Goal: Transaction & Acquisition: Purchase product/service

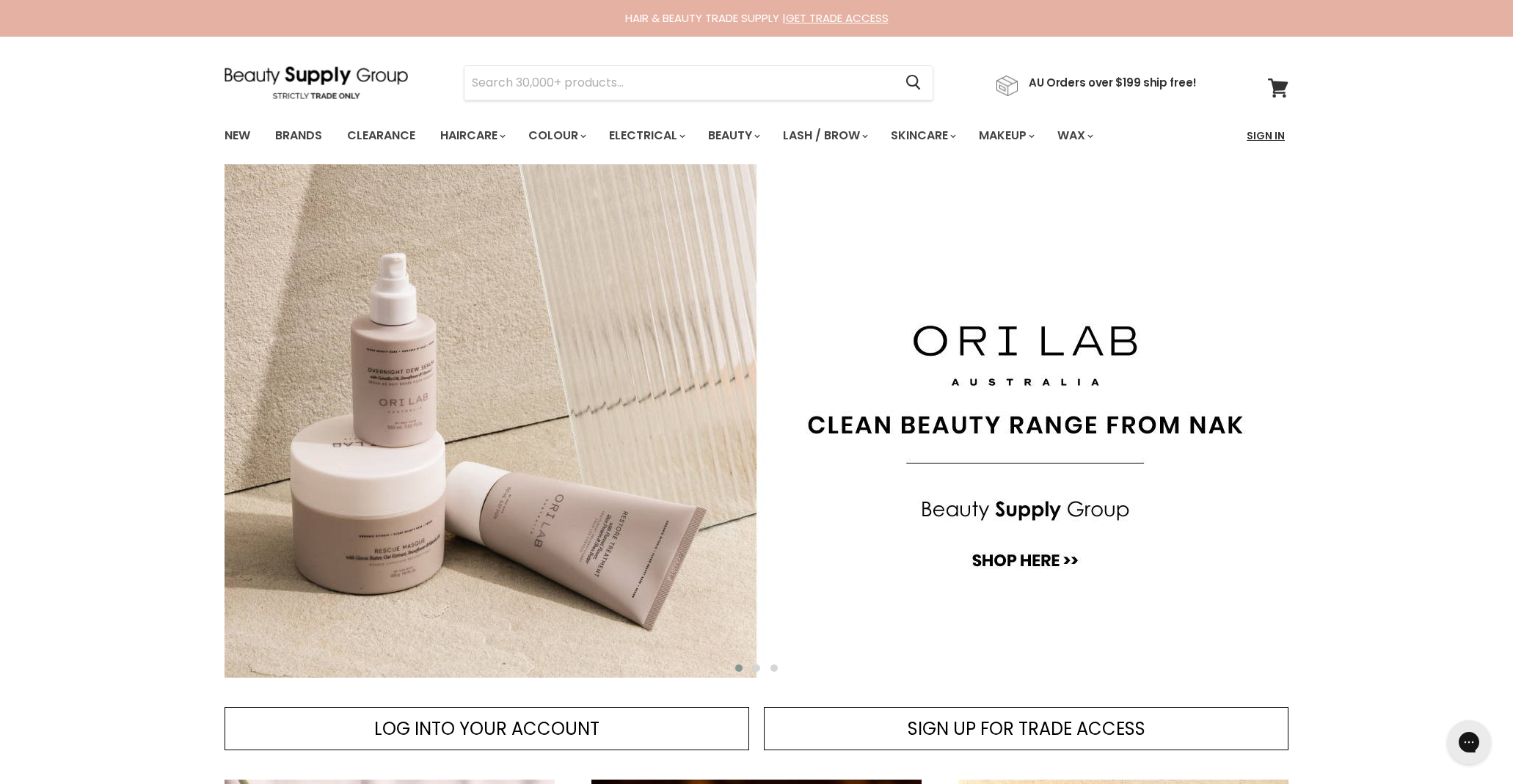
click at [1272, 139] on link "Sign In" at bounding box center [1266, 136] width 56 height 31
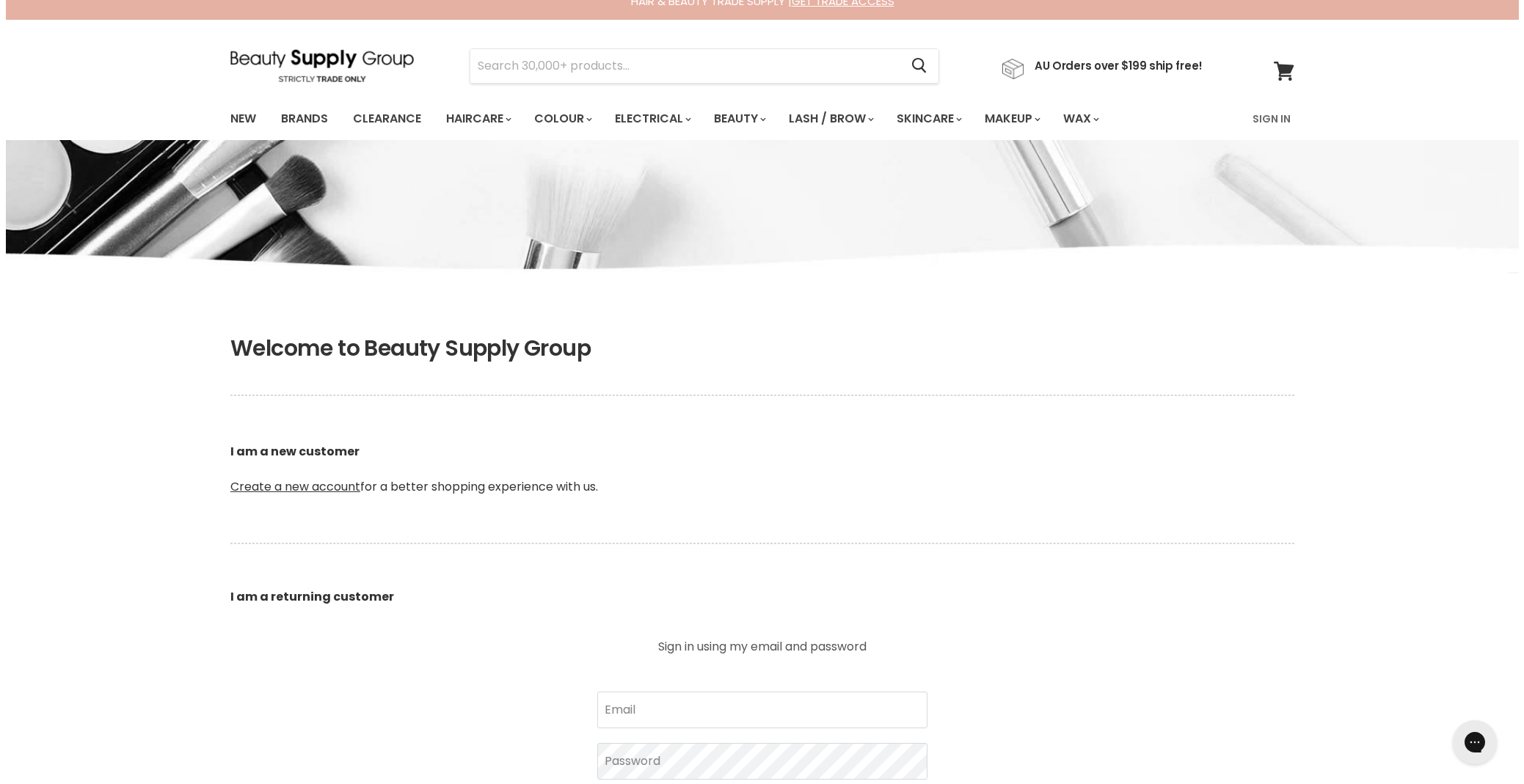
scroll to position [165, 0]
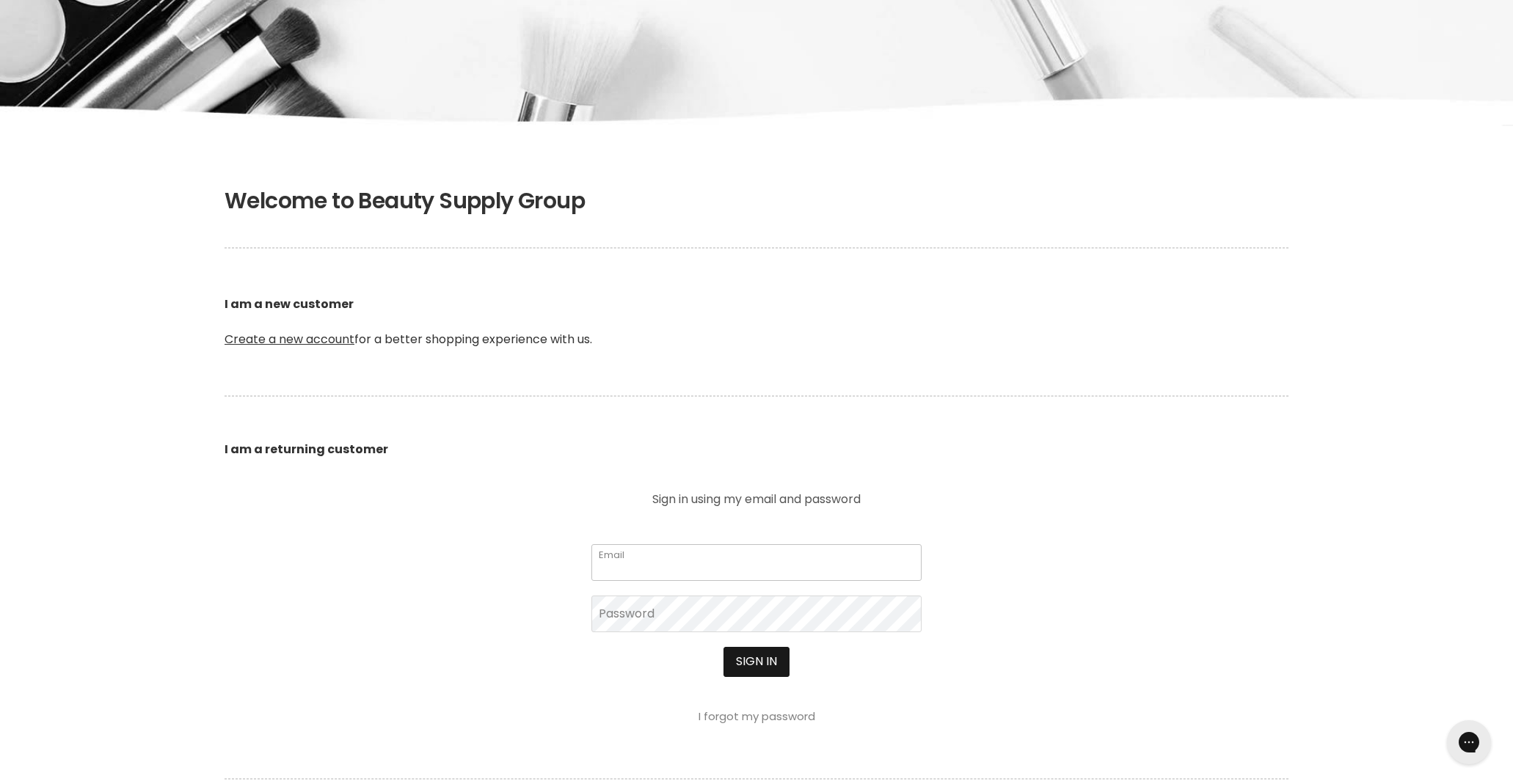
type input "clarelavery01@gmail.com"
click at [770, 665] on button "Sign in" at bounding box center [756, 662] width 66 height 29
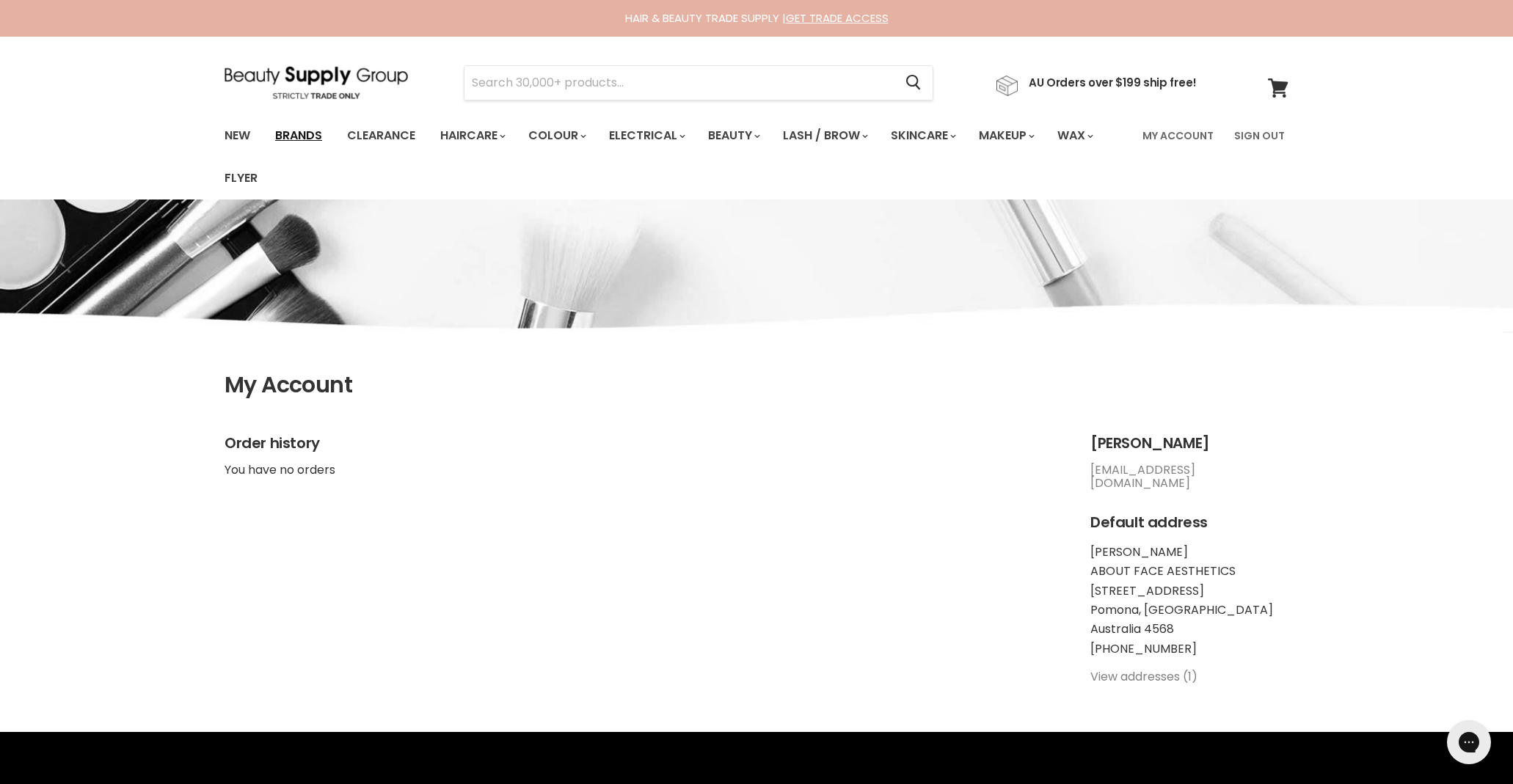
click at [282, 137] on link "Brands" at bounding box center [299, 136] width 69 height 31
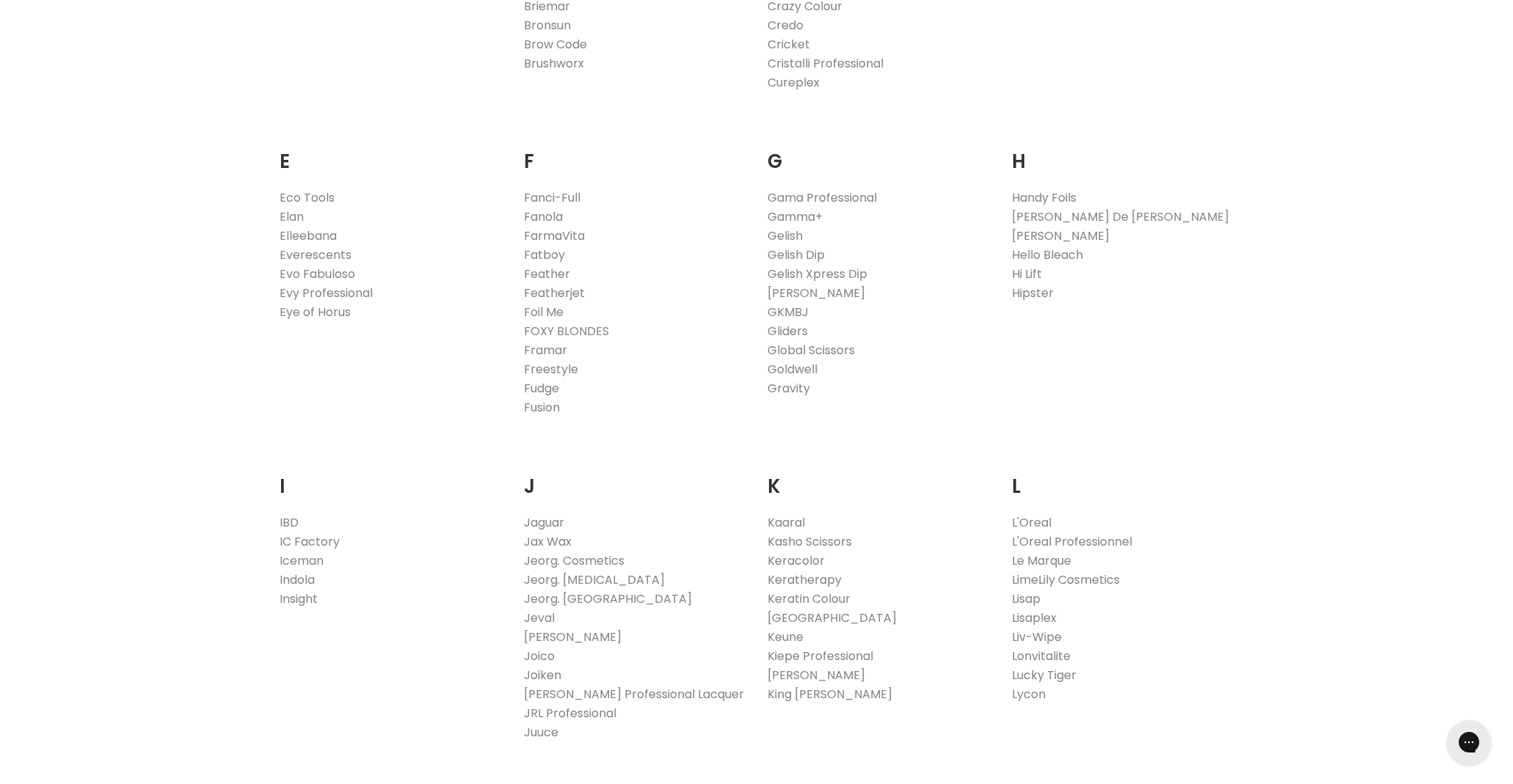
scroll to position [983, 0]
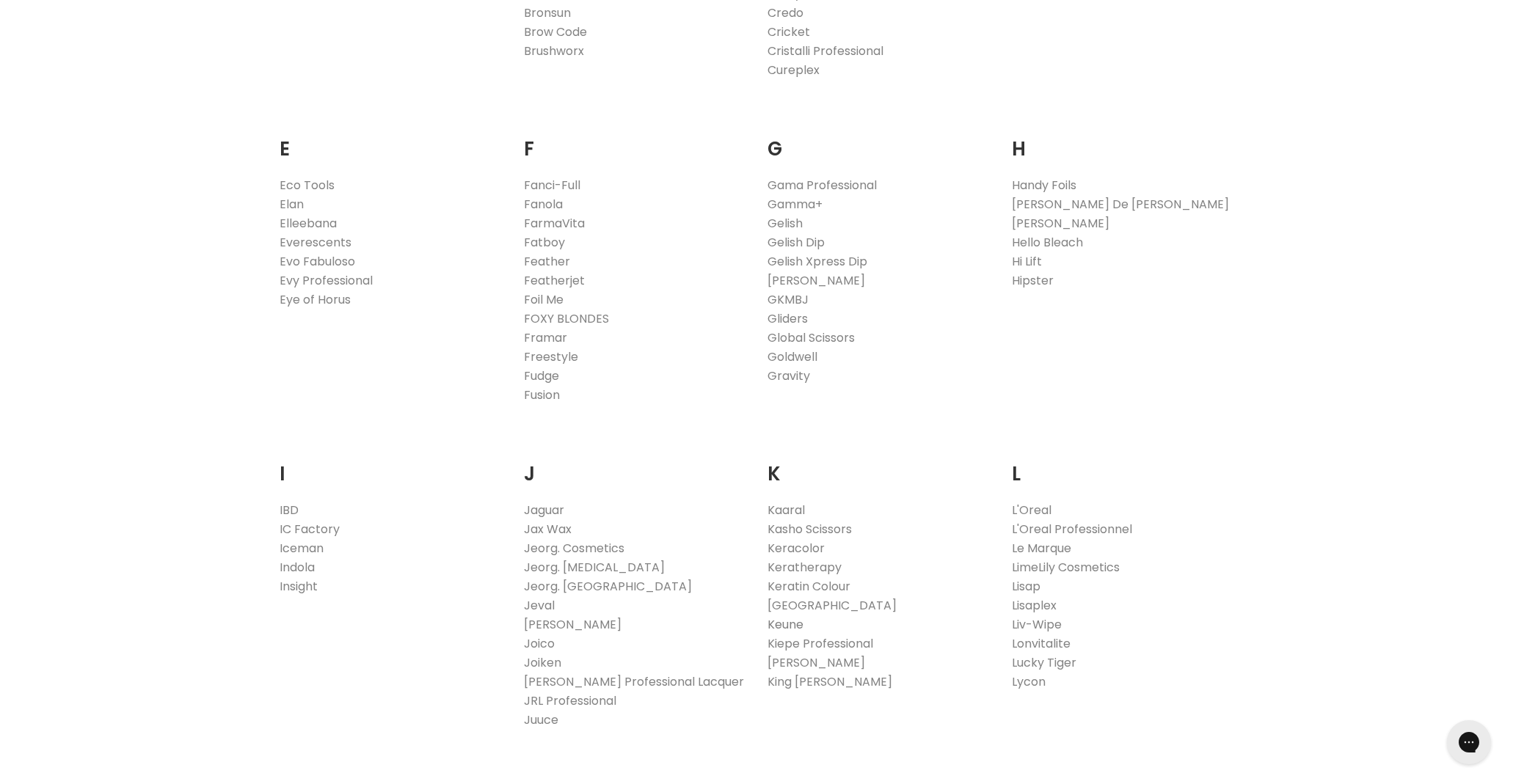
click at [791, 628] on link "Keune" at bounding box center [785, 625] width 36 height 17
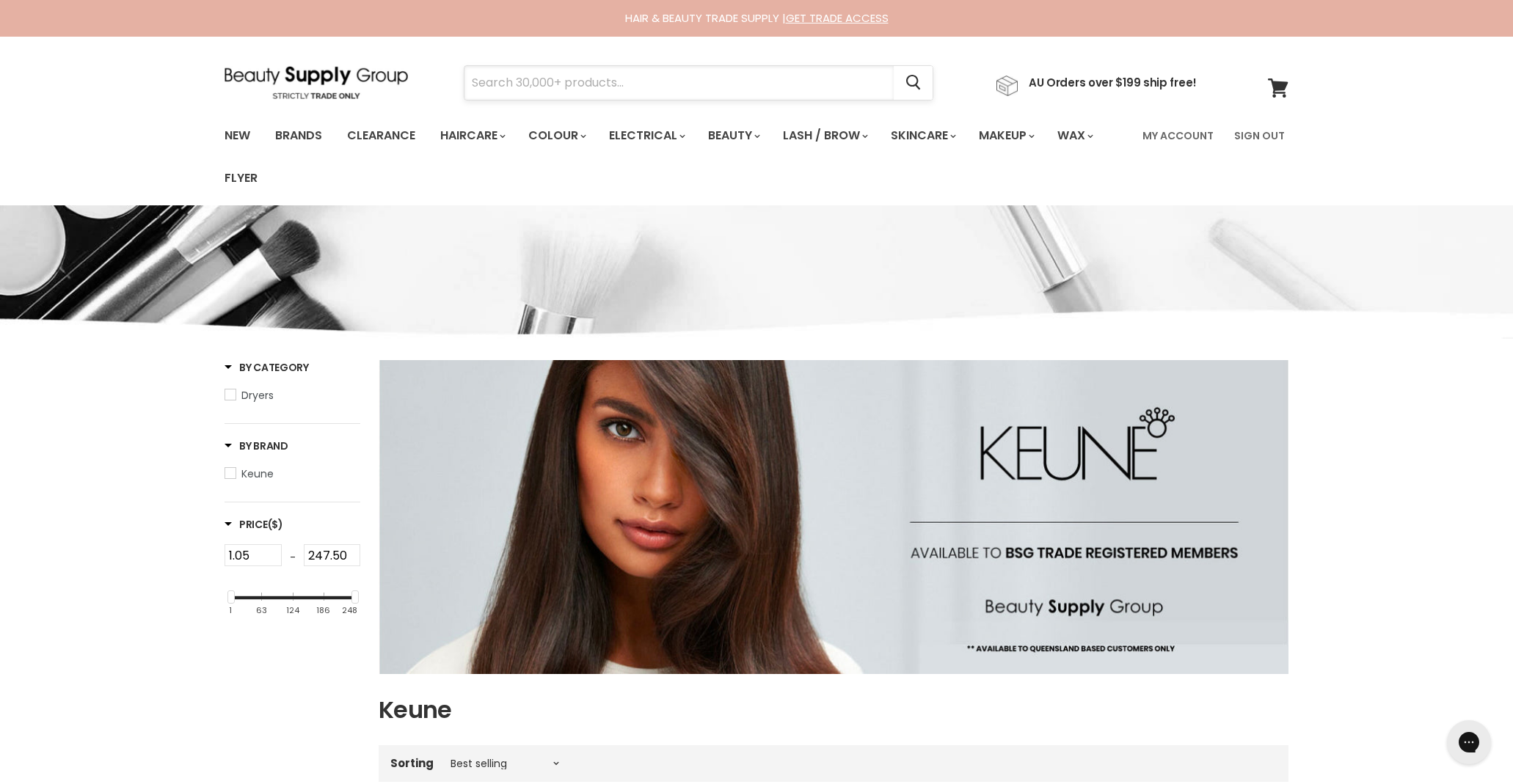
click at [526, 81] on input "Search" at bounding box center [679, 83] width 429 height 34
type input "keune tinta"
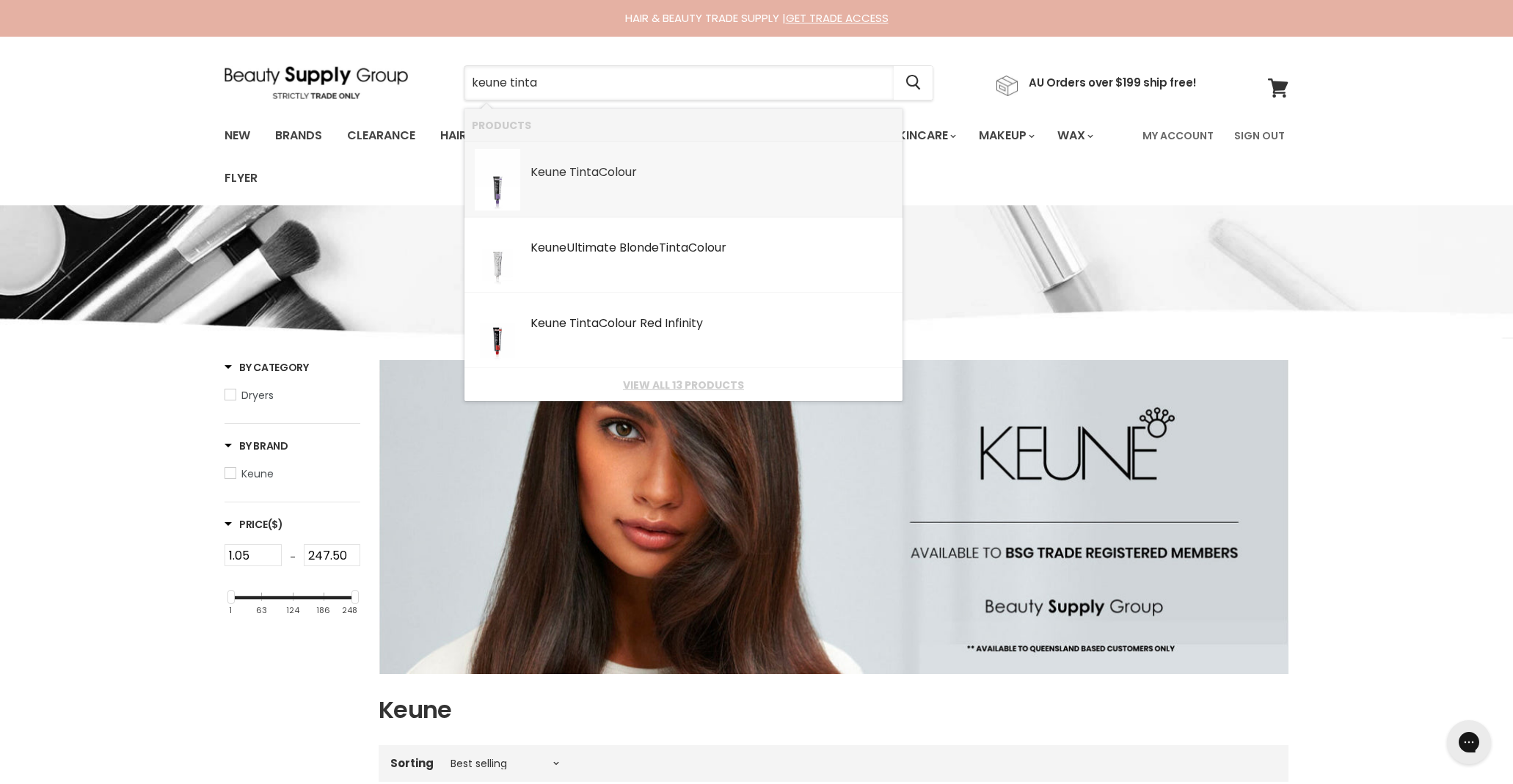
click at [538, 170] on b "Keune" at bounding box center [548, 172] width 36 height 17
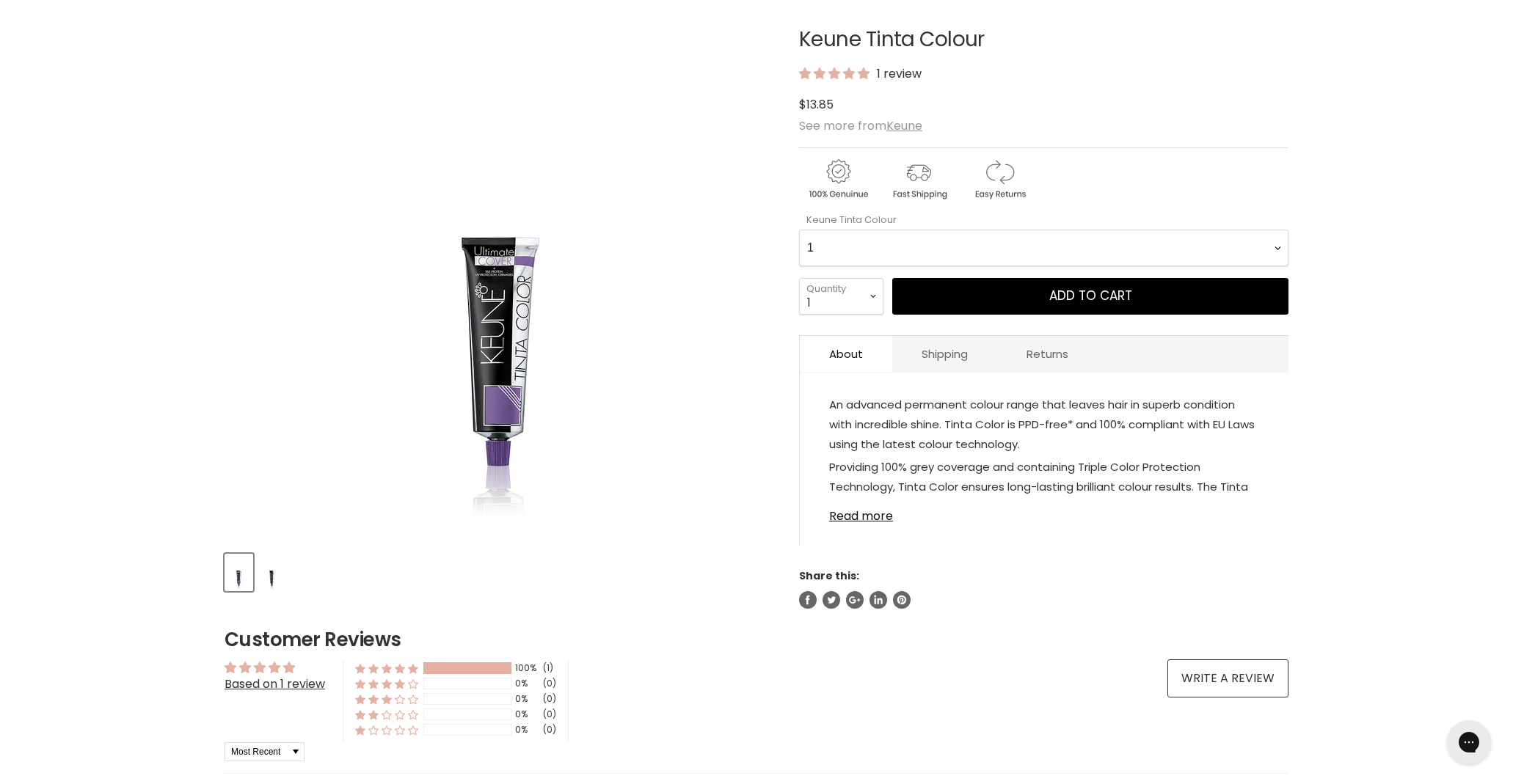
scroll to position [229, 0]
click at [832, 249] on Colour-0-0 "1 1.1 3 3.00 Ultimate Cover 3.76 4 4.00 Ultimate Cover 4.12 4.19 4.7 4.76RI 4.2…" at bounding box center [1043, 247] width 490 height 36
select Colour-0-0 "7.43"
click at [799, 229] on Colour-0-0 "1 1.1 3 3.00 Ultimate Cover 3.76 4 4.00 Ultimate Cover 4.12 4.19 4.7 4.76RI 4.2…" at bounding box center [1043, 247] width 490 height 36
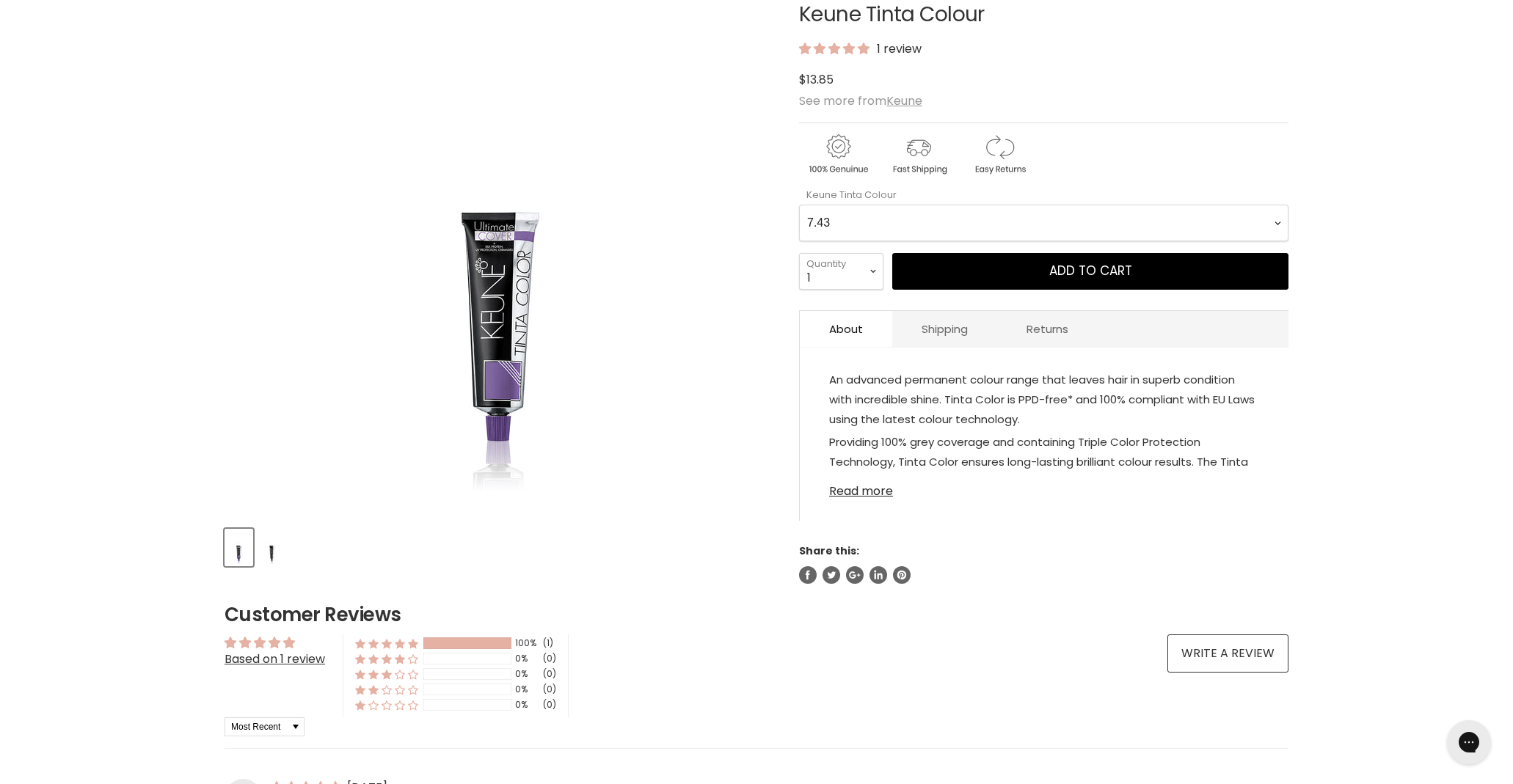
scroll to position [115, 0]
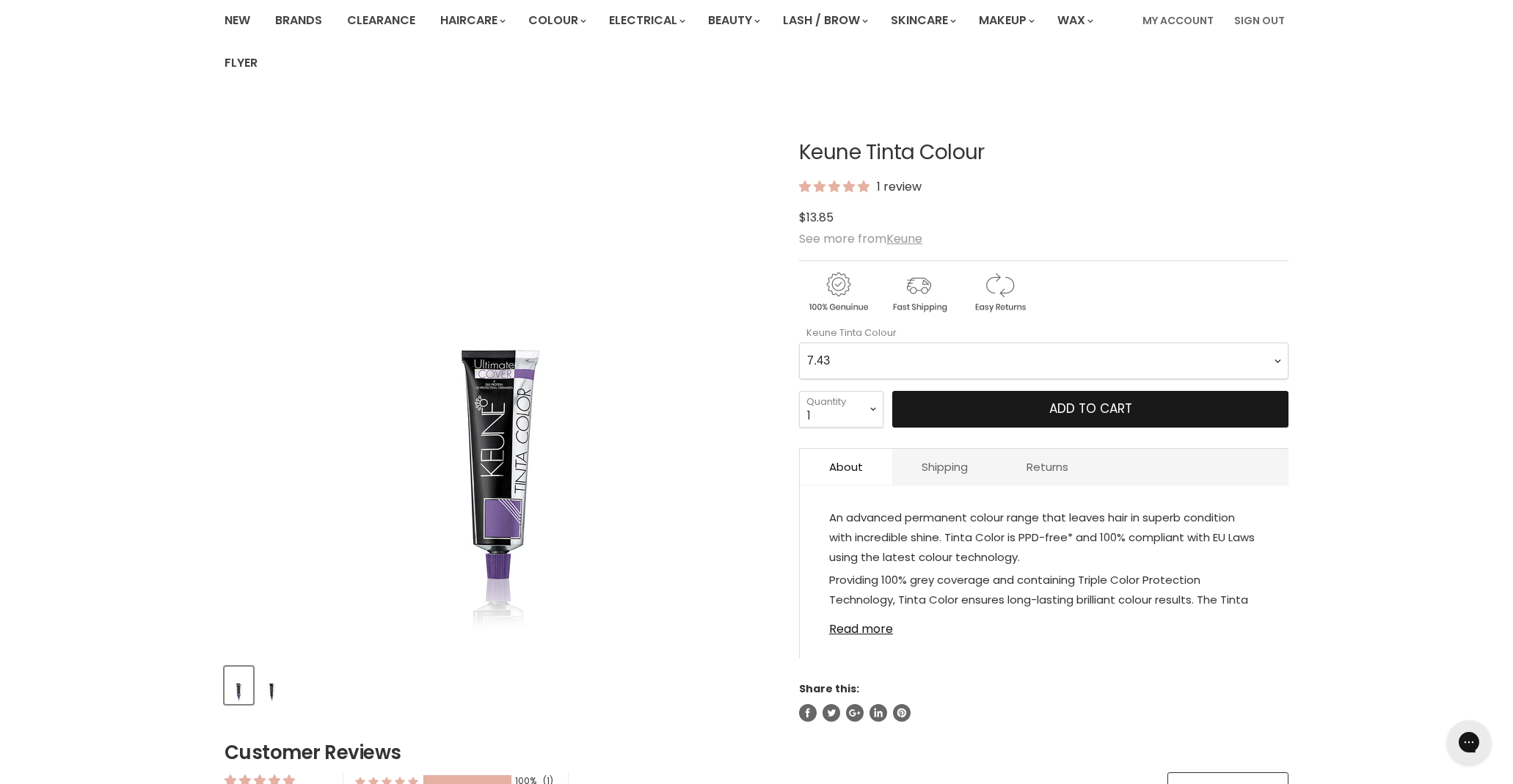
click at [982, 421] on button "Add to cart" at bounding box center [1091, 409] width 396 height 36
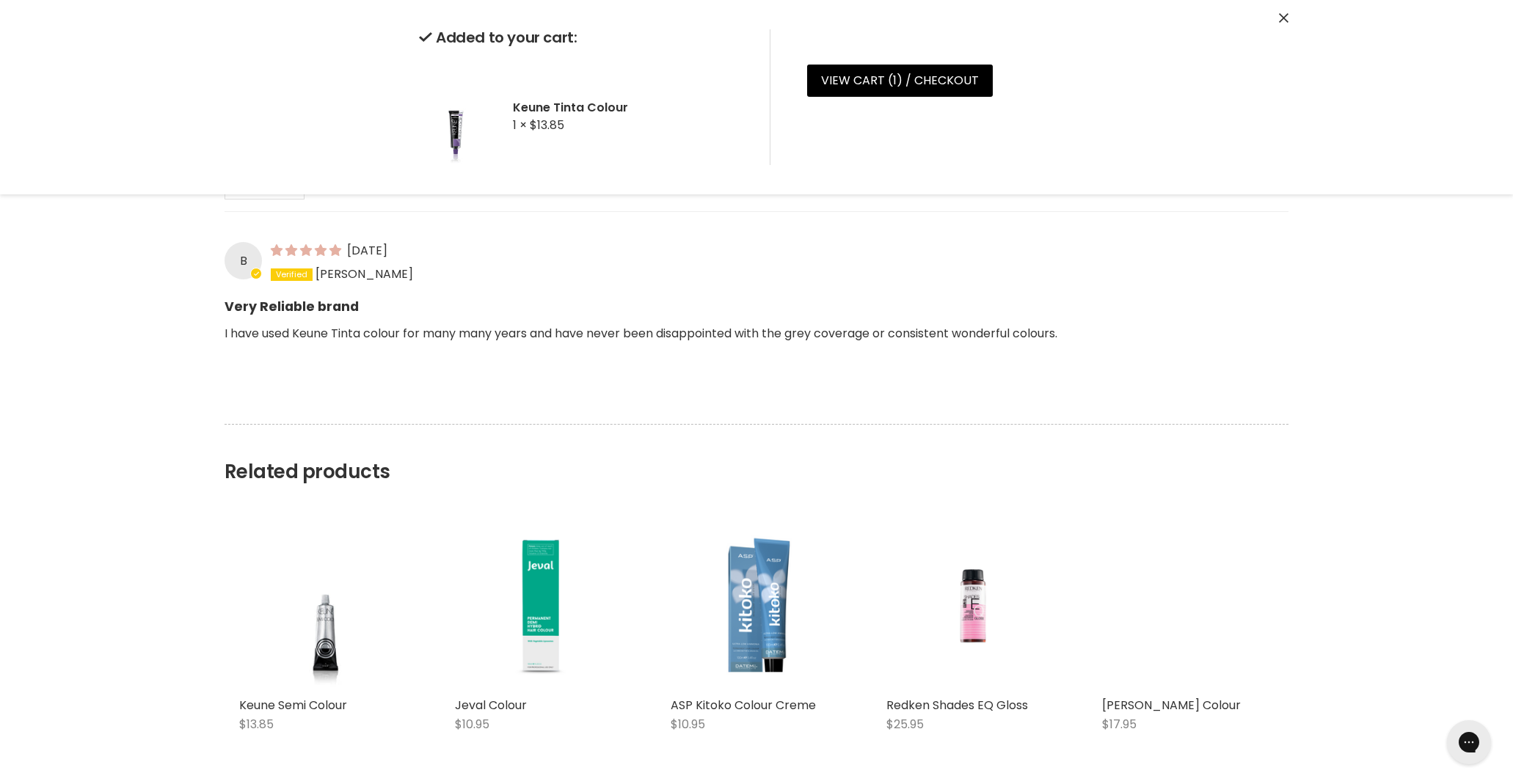
scroll to position [993, 0]
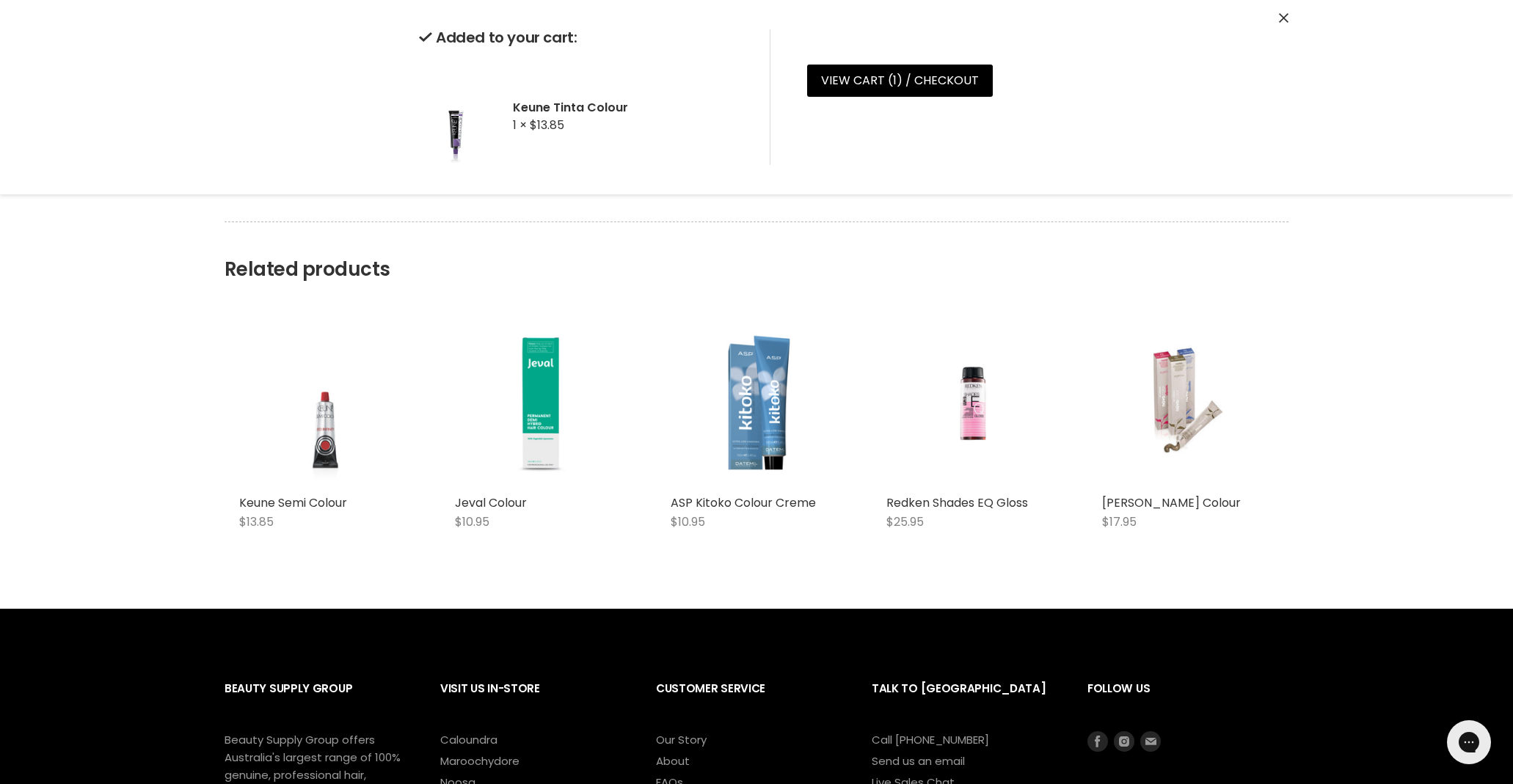
click at [314, 425] on img "Main content" at bounding box center [325, 402] width 129 height 172
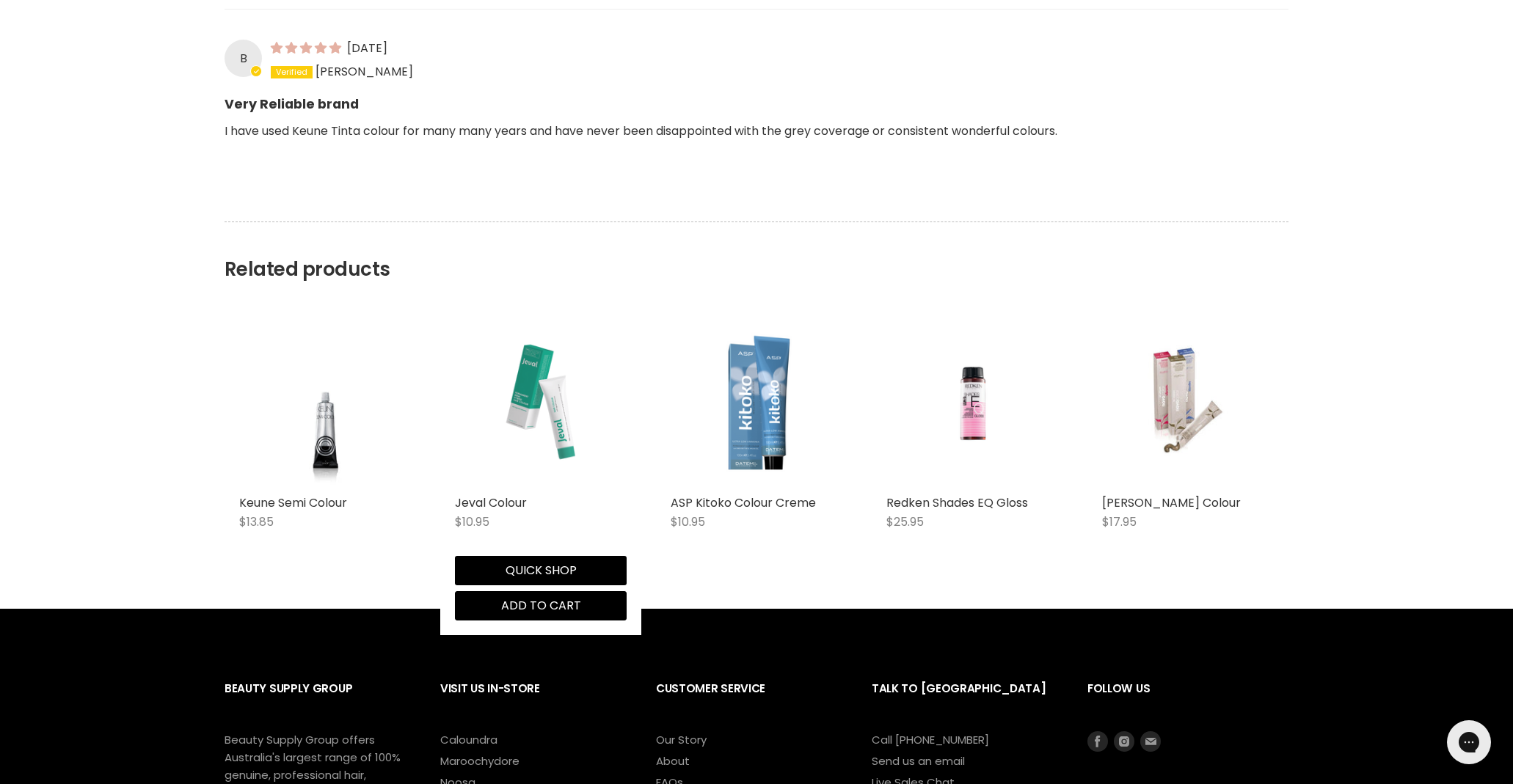
scroll to position [133, 0]
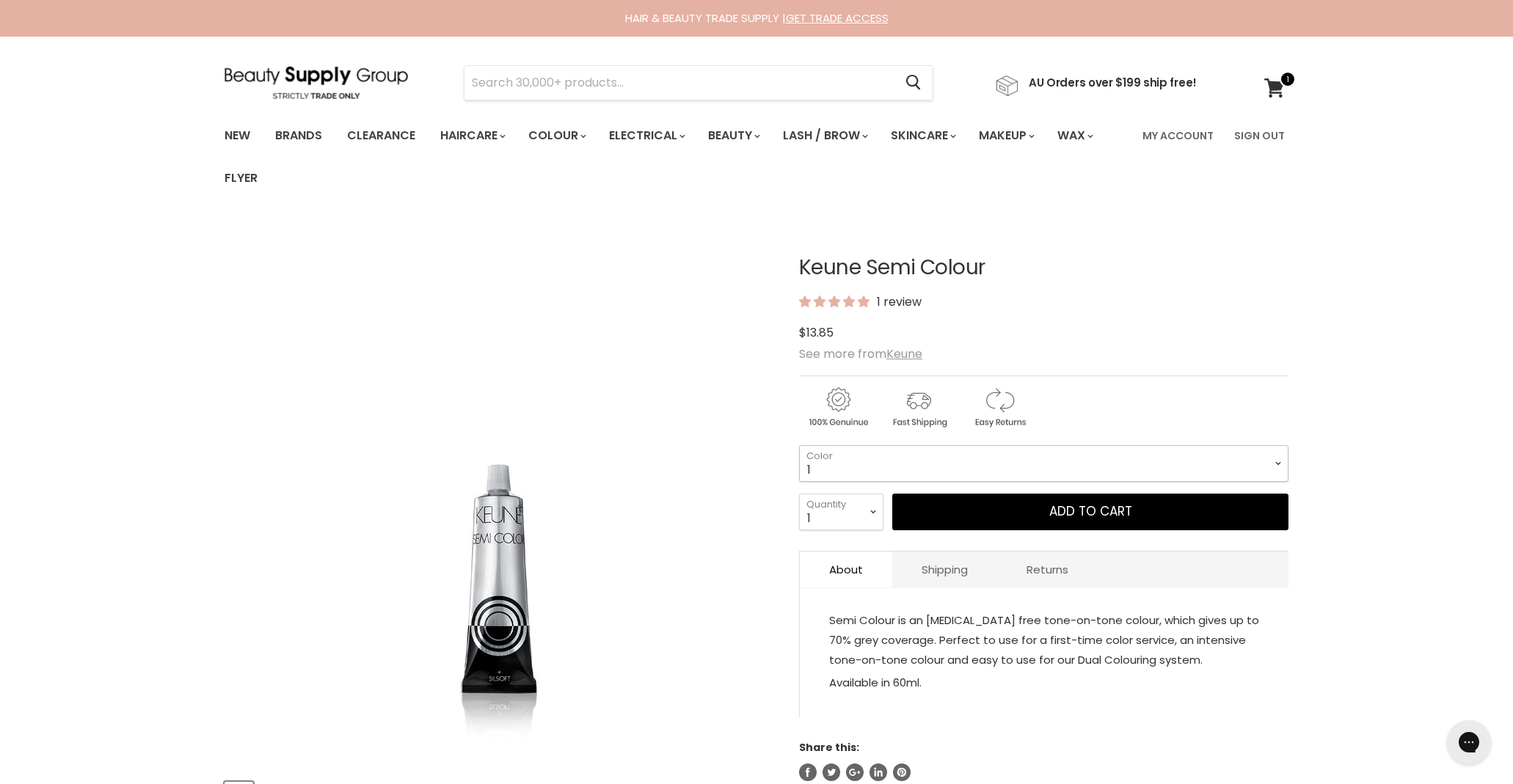
click at [878, 469] on select "1 3 3.1 4 4.7 4.37 4.53 4.6 4.76ri 5 5.11 5.23 5.35 5.4 5.81" at bounding box center [1043, 463] width 490 height 36
click at [799, 445] on select "1 3 3.1 4 4.7 4.37 4.53 4.6 4.76ri 5 5.11 5.23 5.35 5.4 5.81" at bounding box center [1043, 463] width 490 height 36
select select "7.43"
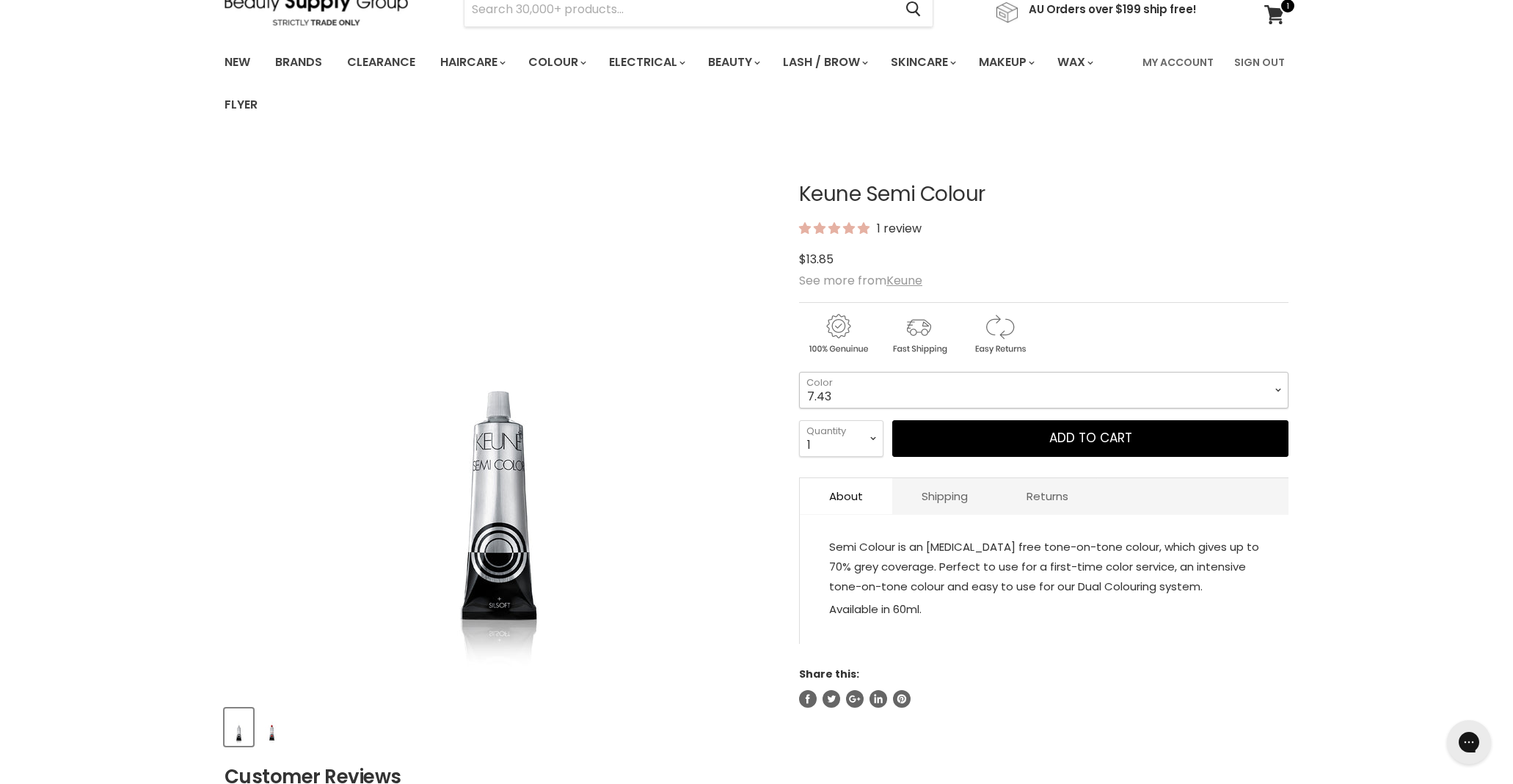
scroll to position [77, 0]
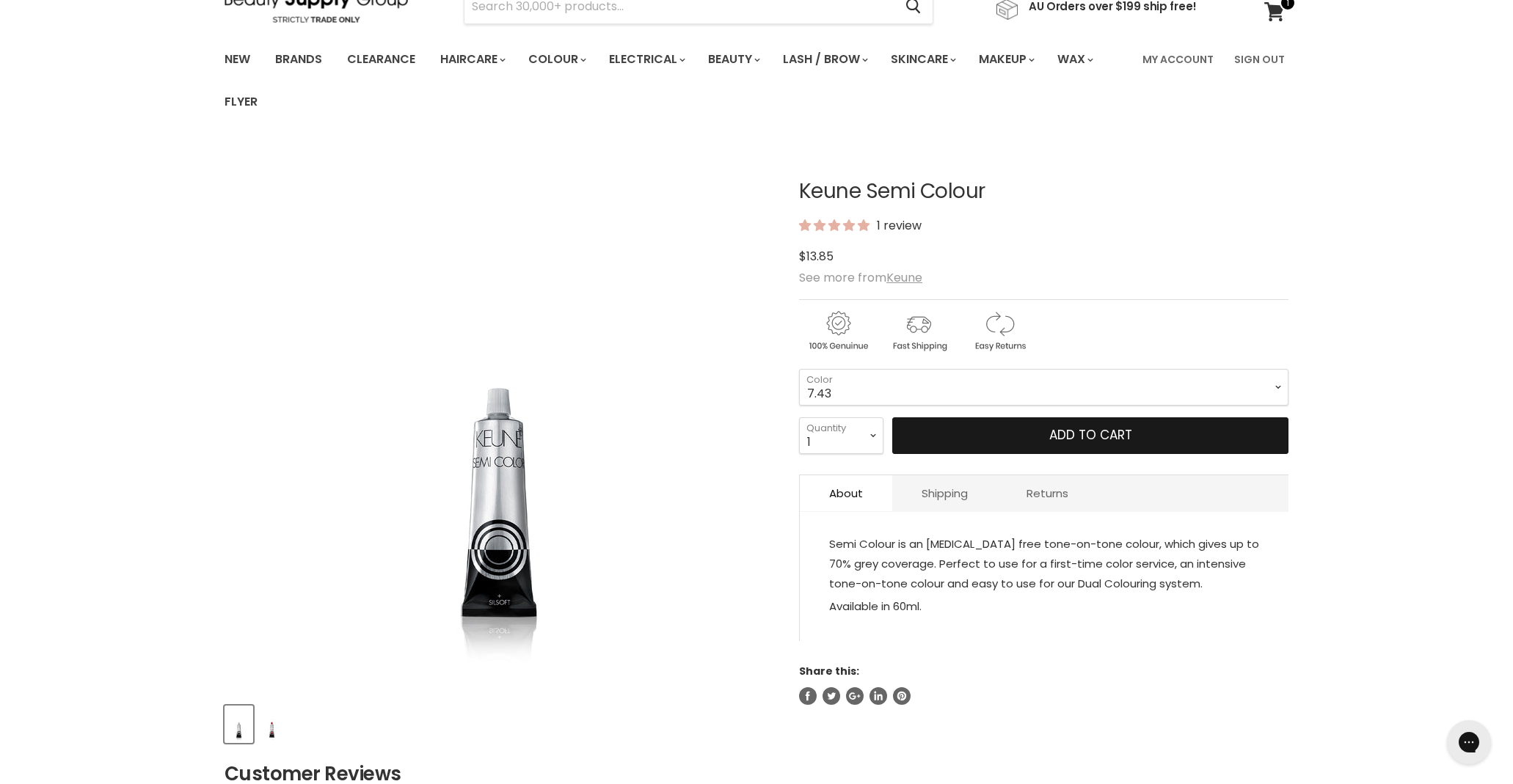
click at [1034, 434] on button "Add to cart" at bounding box center [1091, 435] width 396 height 36
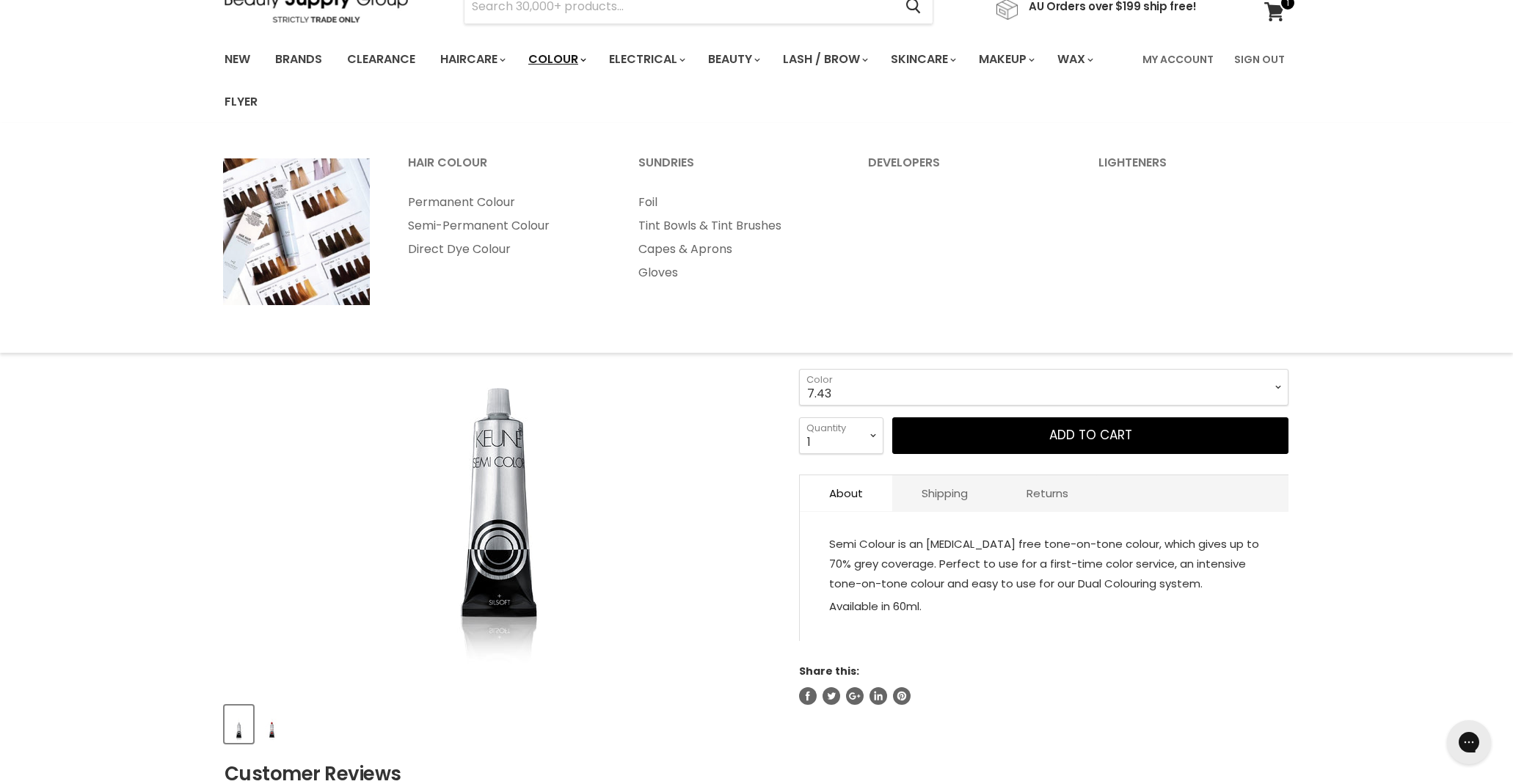
click at [574, 53] on link "Colour" at bounding box center [556, 60] width 78 height 31
click at [507, 206] on link "Permanent Colour" at bounding box center [504, 203] width 227 height 23
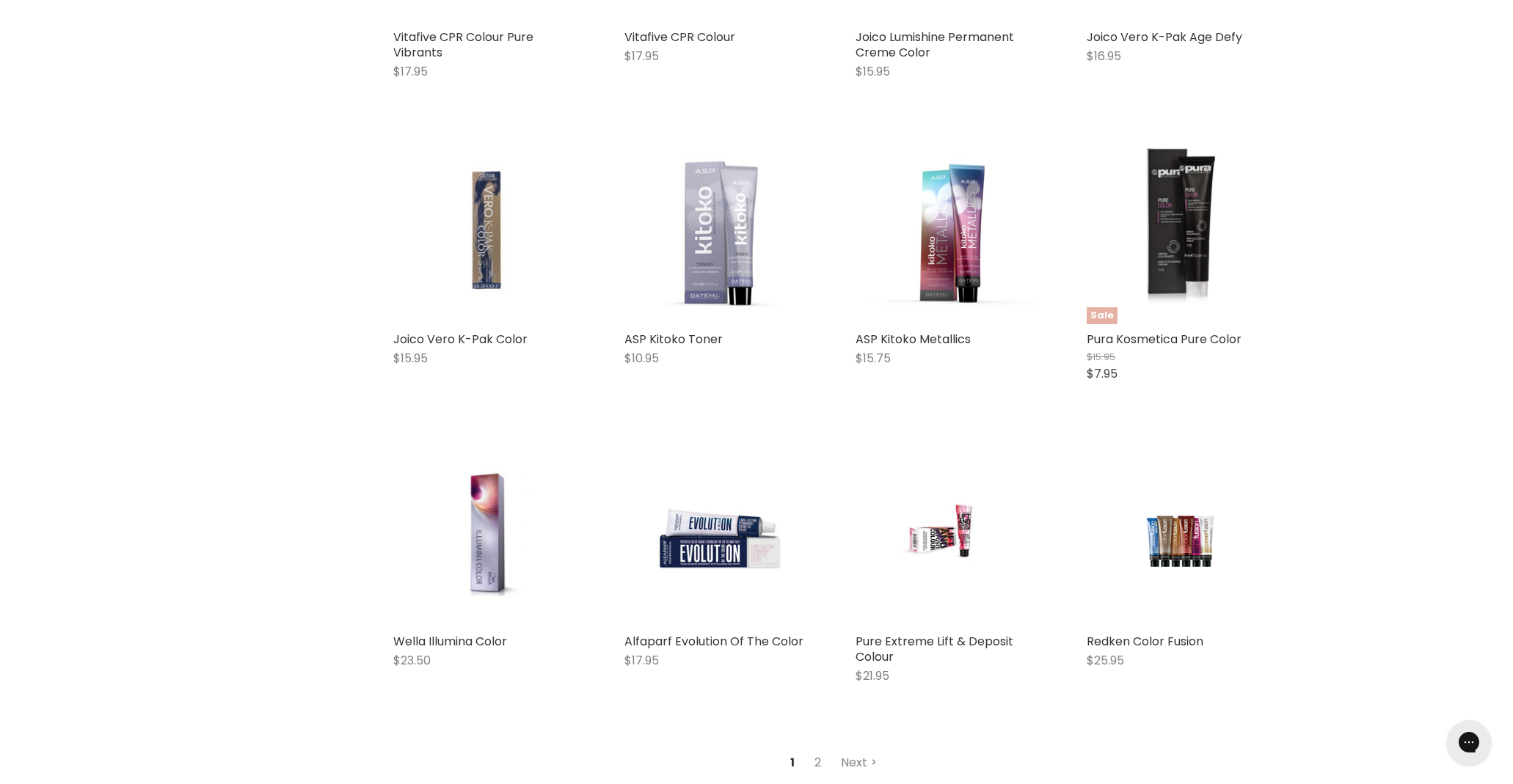
scroll to position [3409, 0]
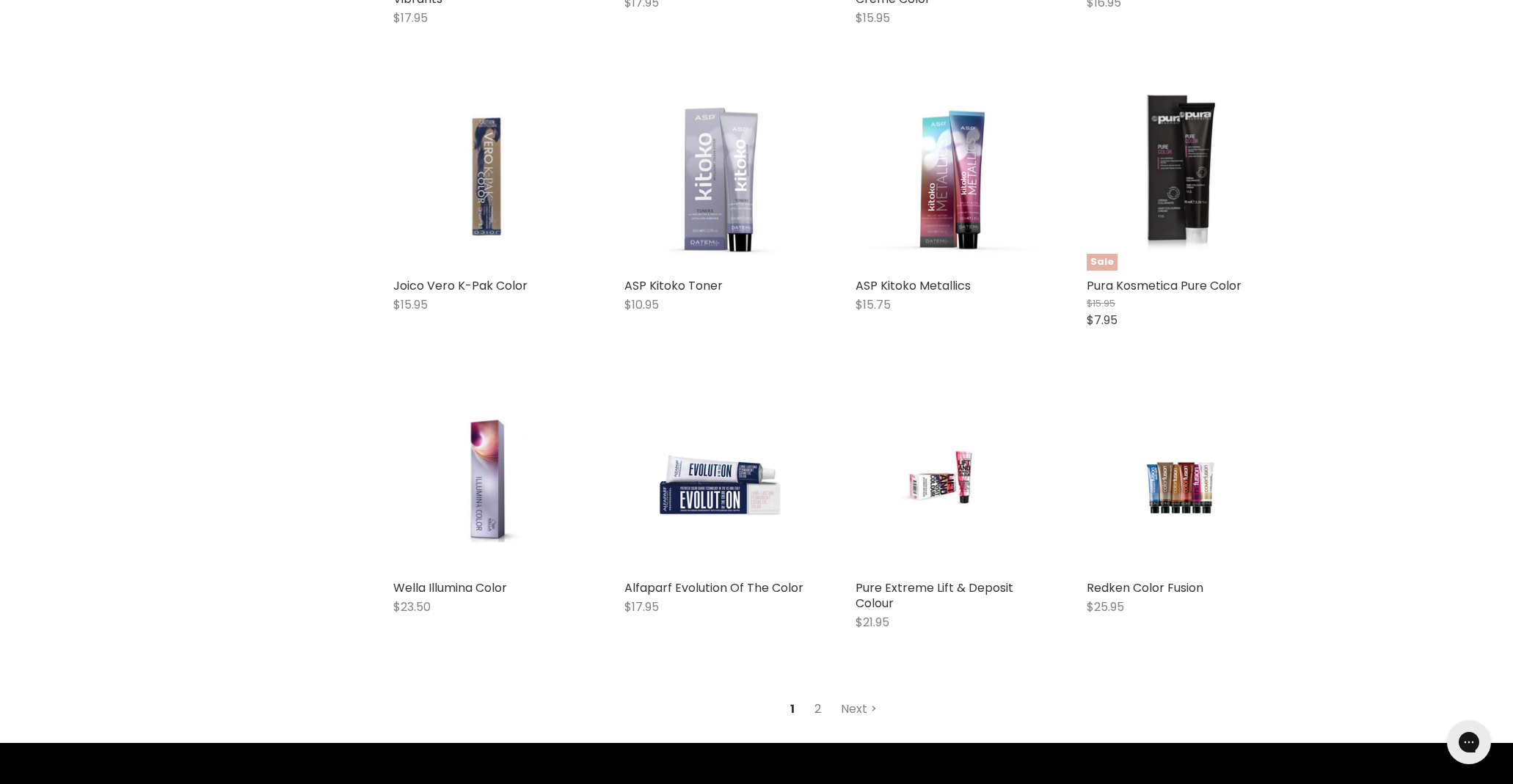
click at [821, 705] on link "2" at bounding box center [818, 709] width 22 height 26
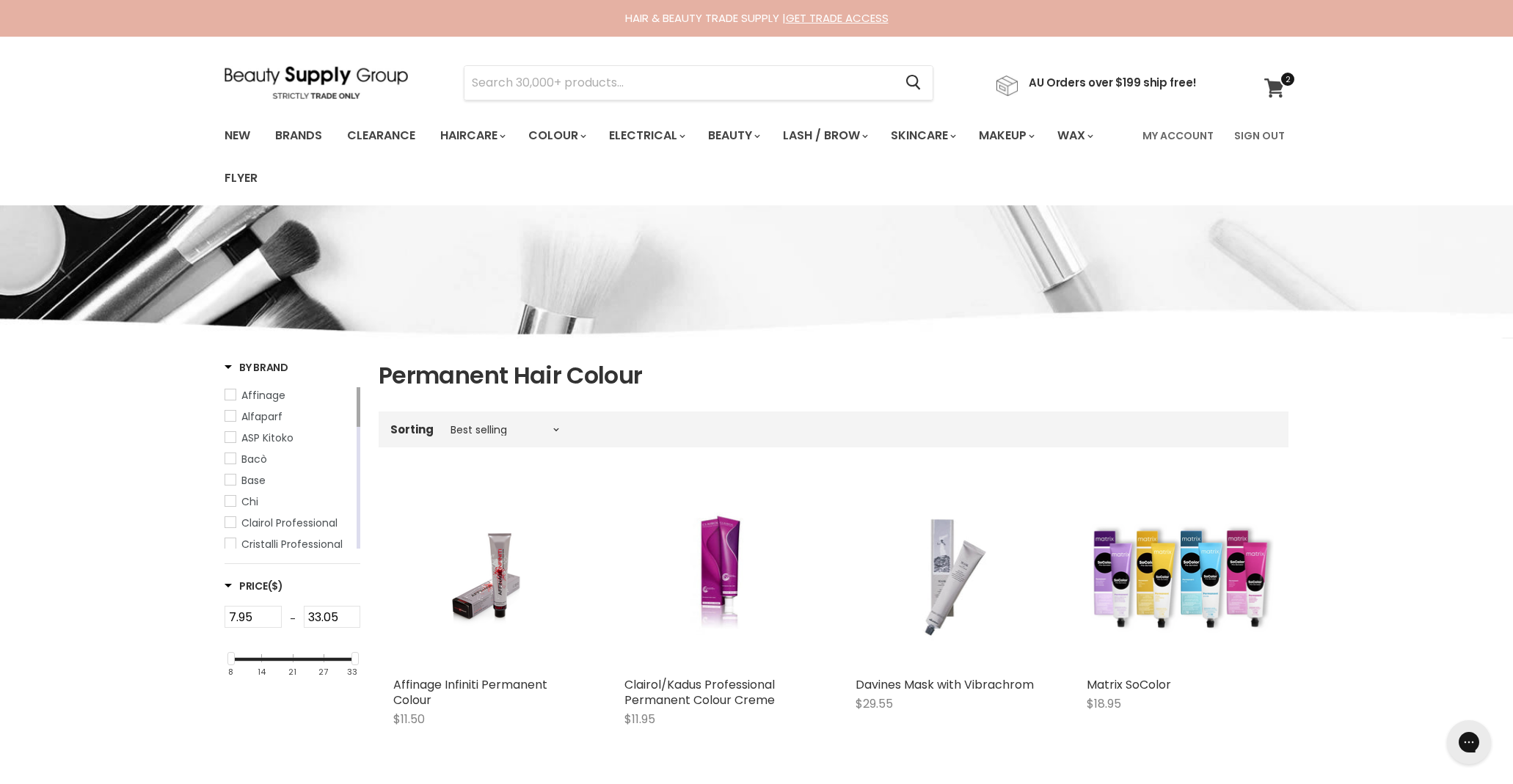
click at [1282, 92] on icon at bounding box center [1275, 88] width 21 height 19
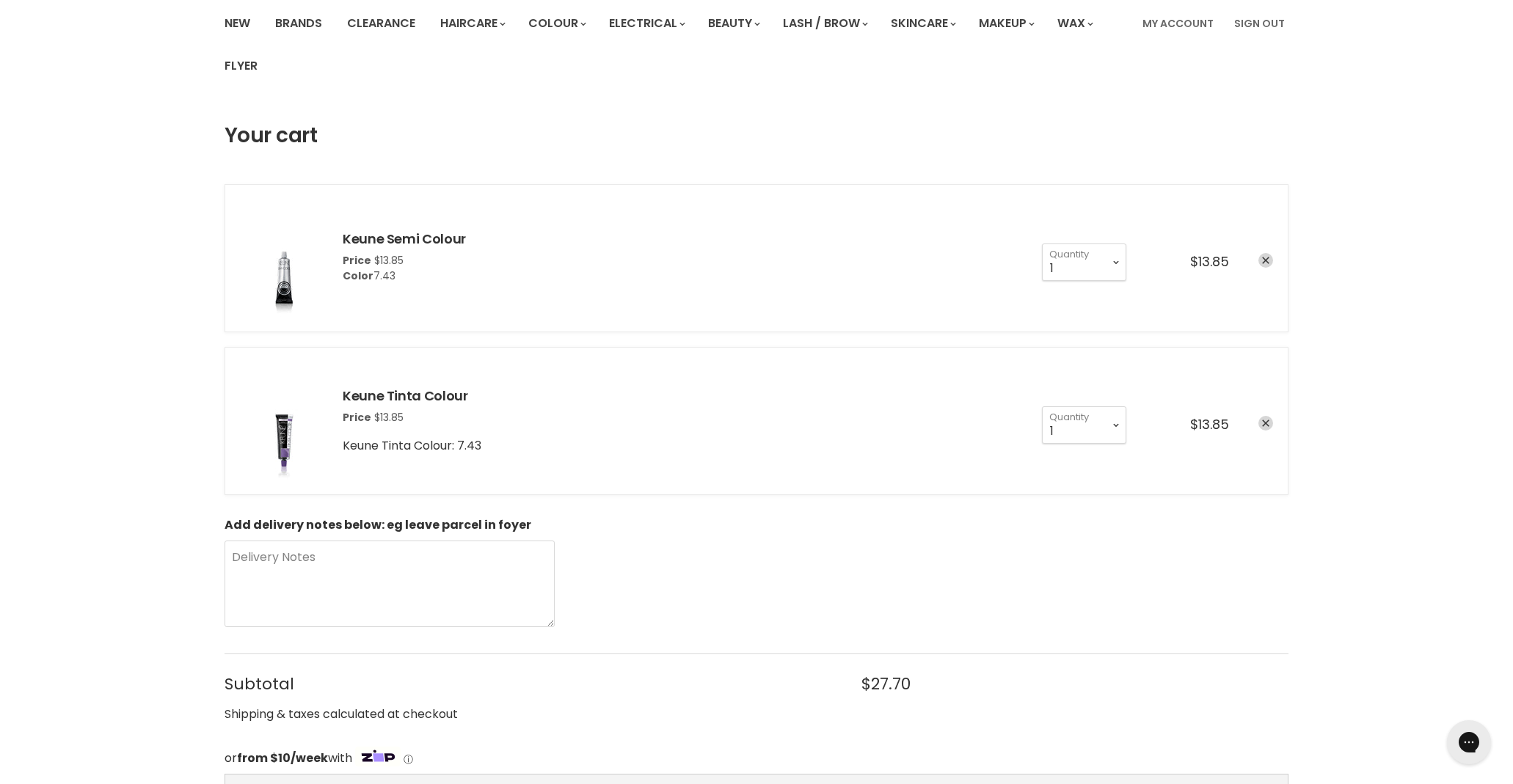
scroll to position [111, 0]
click at [1116, 428] on select "1 2 3 4 5 6 7 8 9 10+" at bounding box center [1084, 425] width 84 height 36
select select "2"
click at [1042, 407] on select "1 2 3 4 5 6 7 8 9 10+" at bounding box center [1084, 425] width 84 height 36
type input "2"
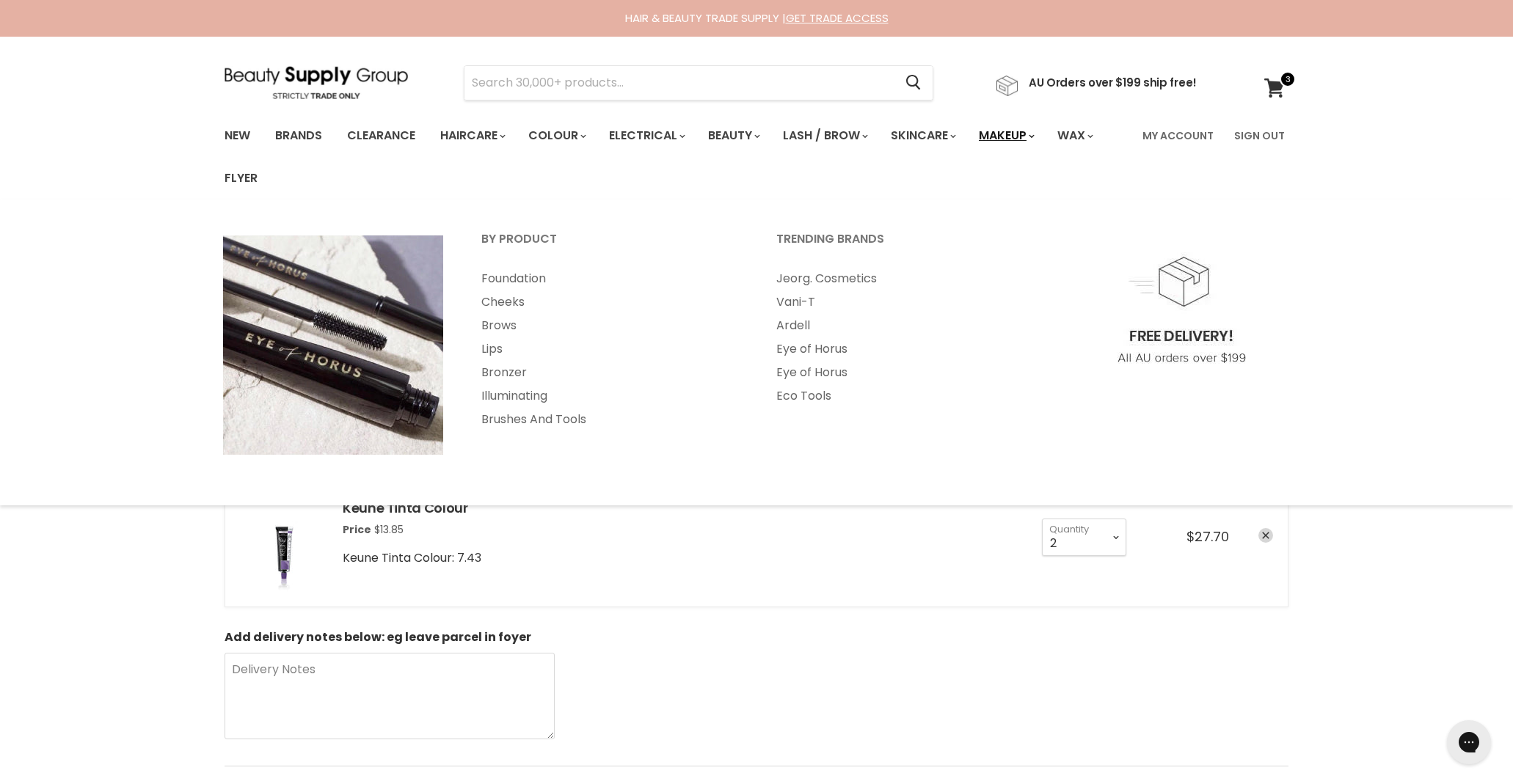
click at [1021, 136] on link "Makeup" at bounding box center [1006, 136] width 76 height 31
click at [1035, 137] on icon "Main menu" at bounding box center [1032, 137] width 6 height 5
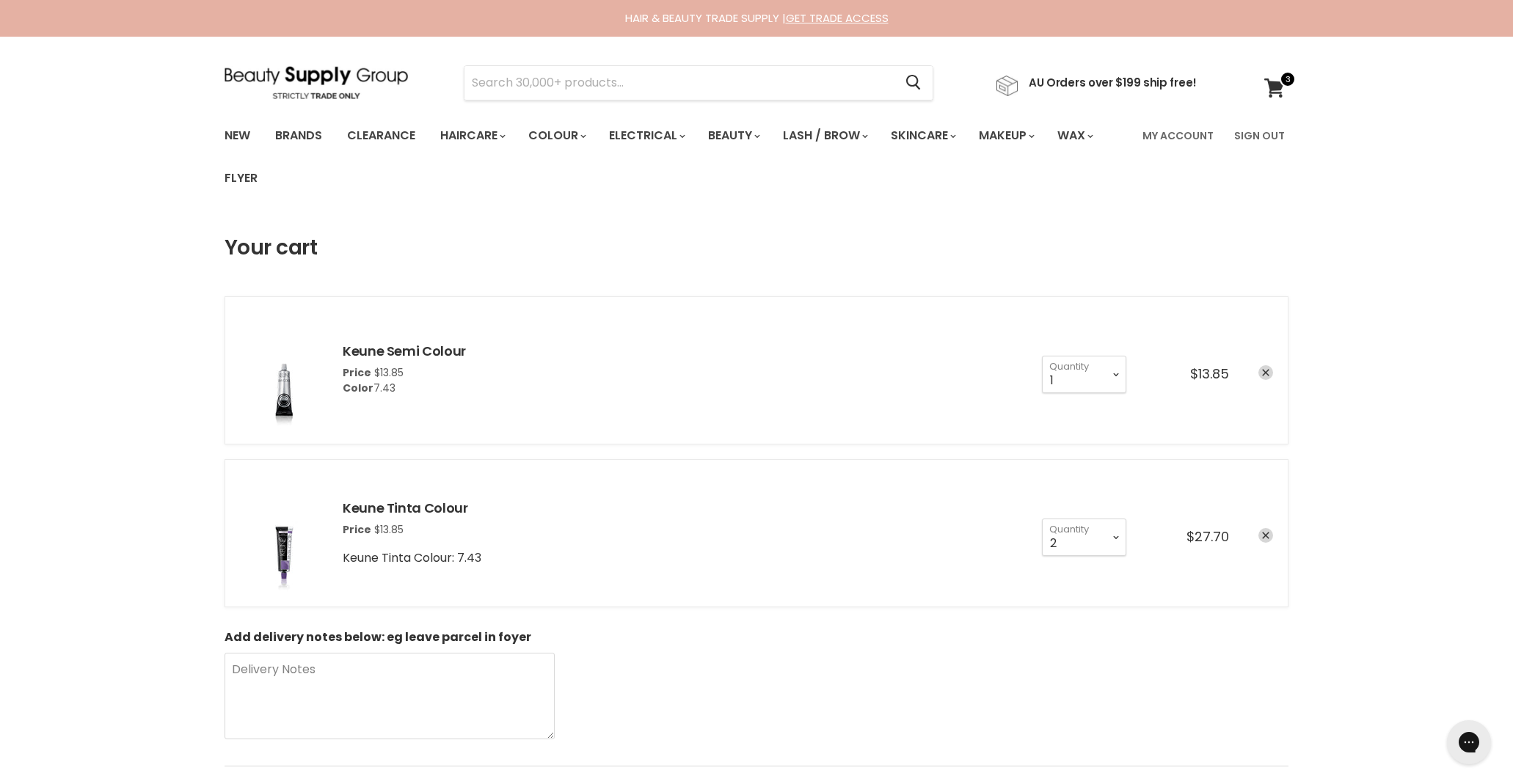
click at [165, 85] on div "Menu Cancel" at bounding box center [756, 118] width 1513 height 163
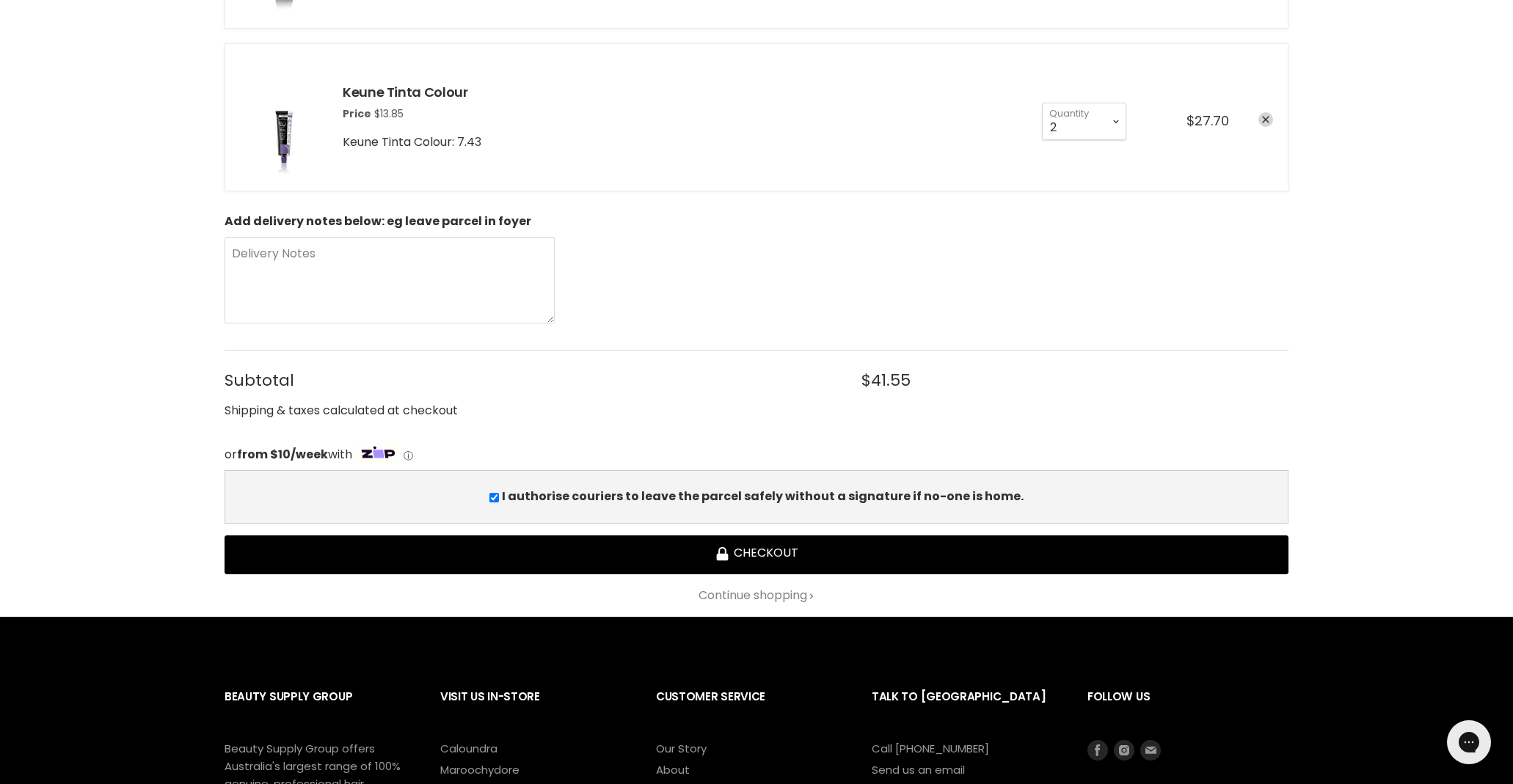
scroll to position [441, 0]
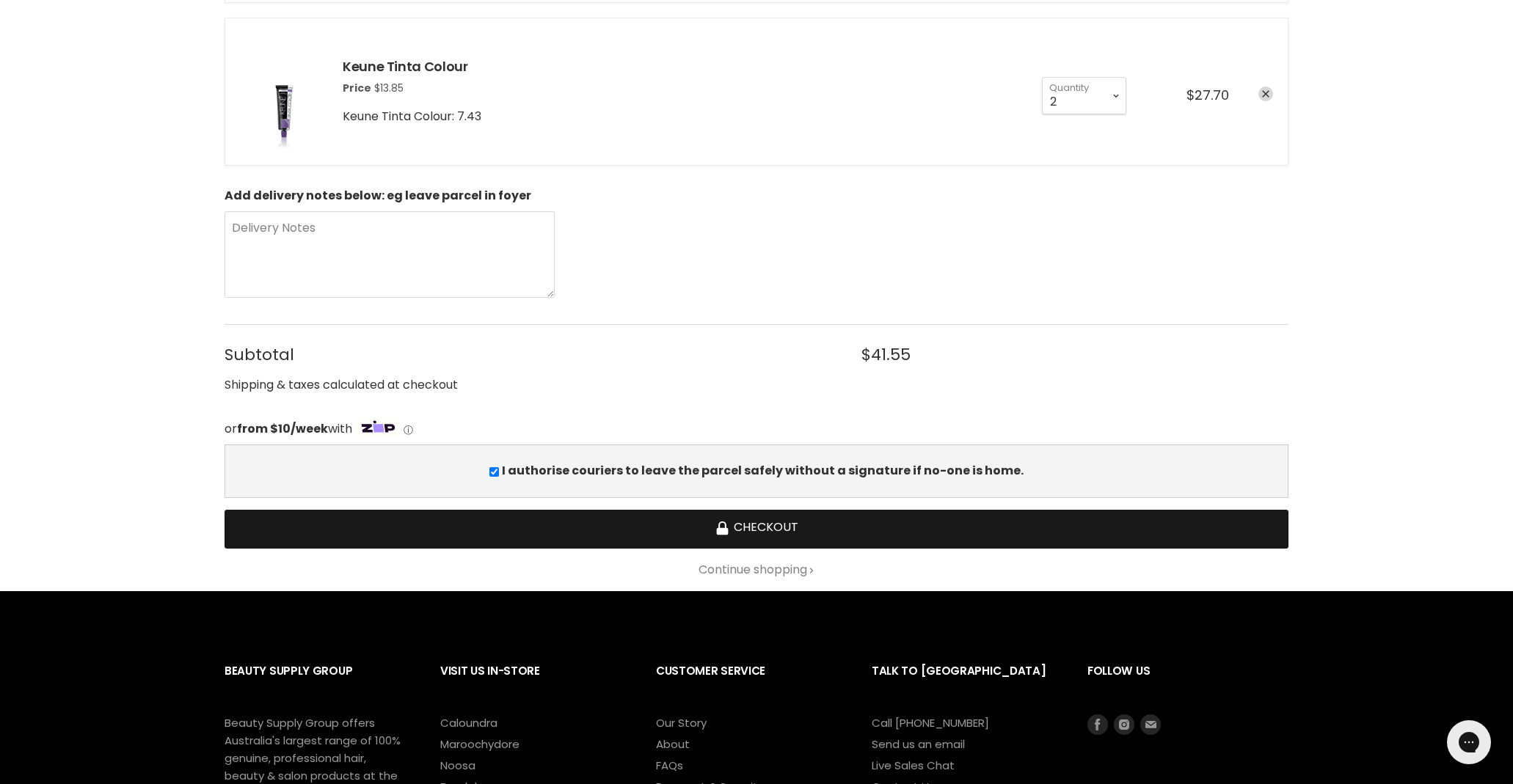
click at [612, 535] on button "Checkout" at bounding box center [756, 529] width 1064 height 39
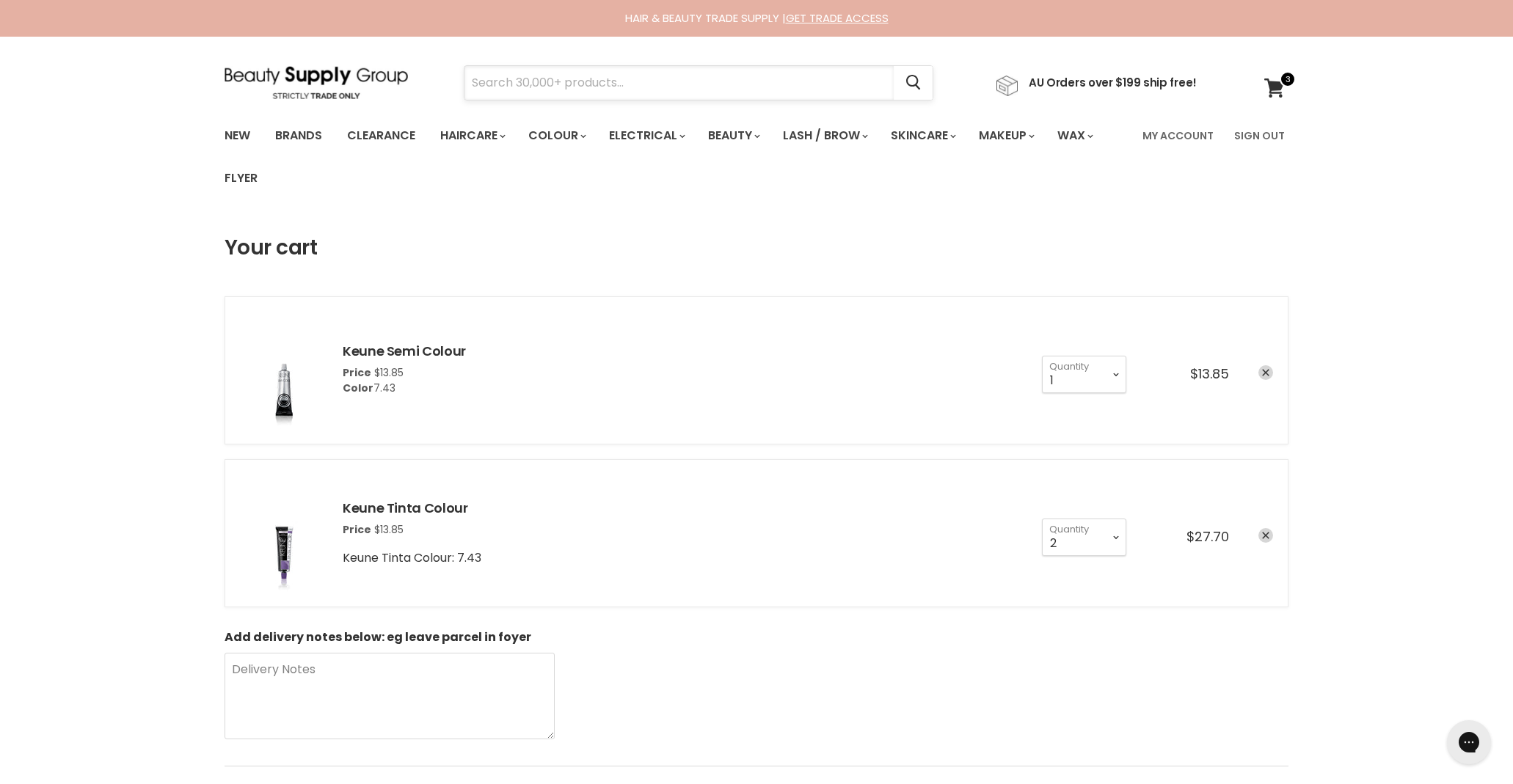
click at [609, 86] on input "Search" at bounding box center [679, 83] width 429 height 34
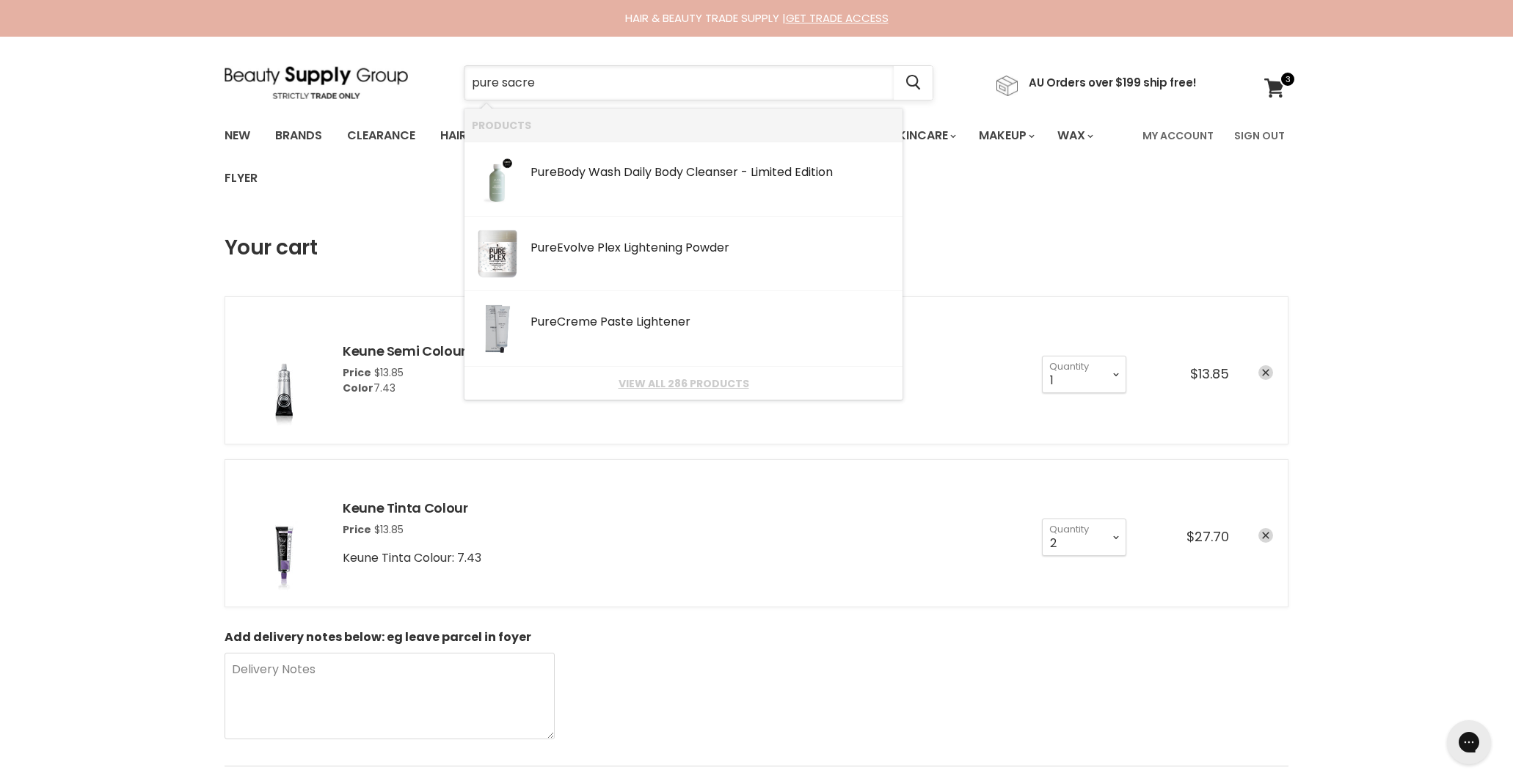
type input "pure sacred"
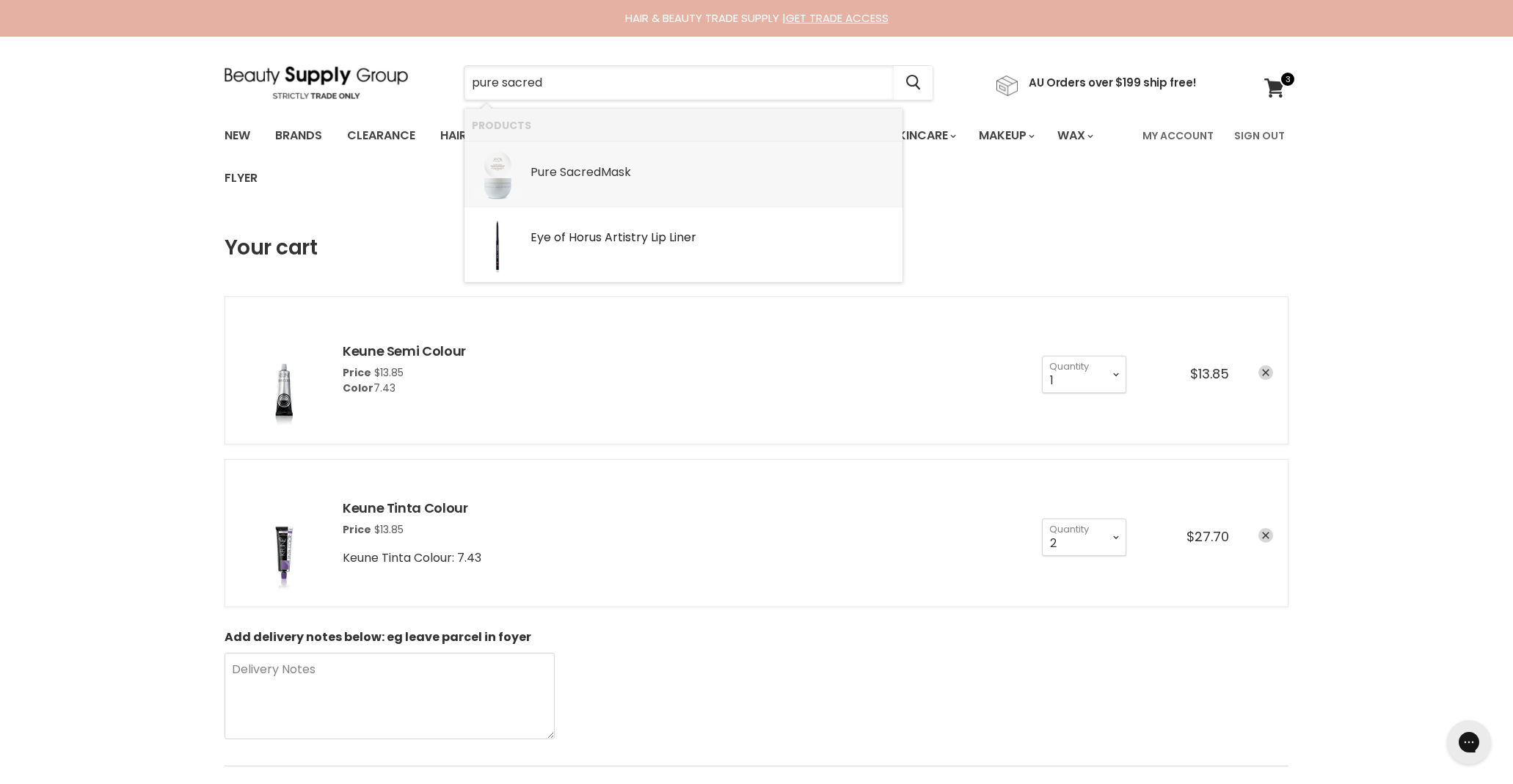
click at [615, 165] on div "Pure Sacred Mask" at bounding box center [713, 173] width 365 height 15
